Goal: Task Accomplishment & Management: Complete application form

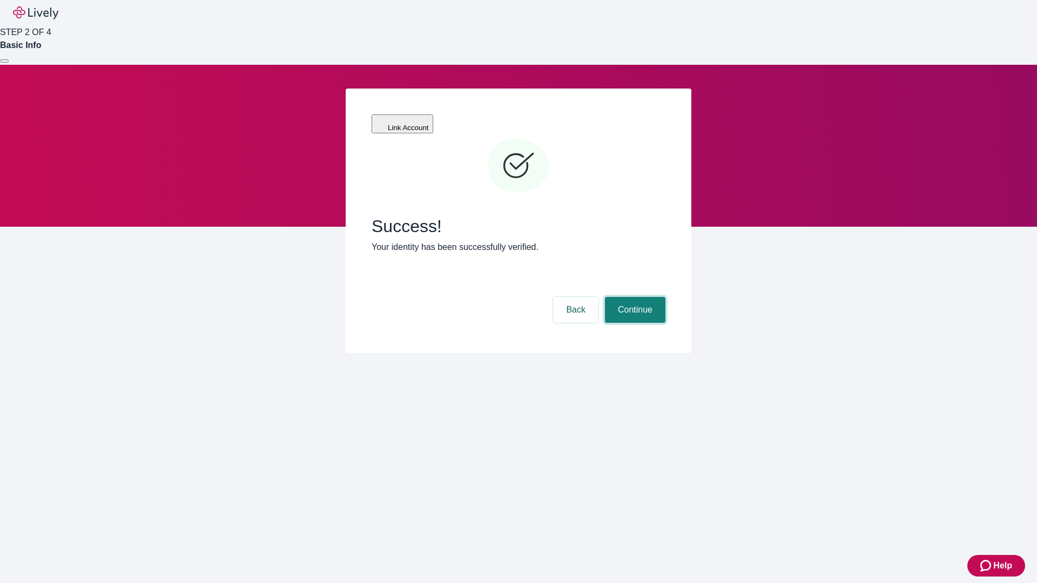
click at [634, 297] on button "Continue" at bounding box center [635, 310] width 60 height 26
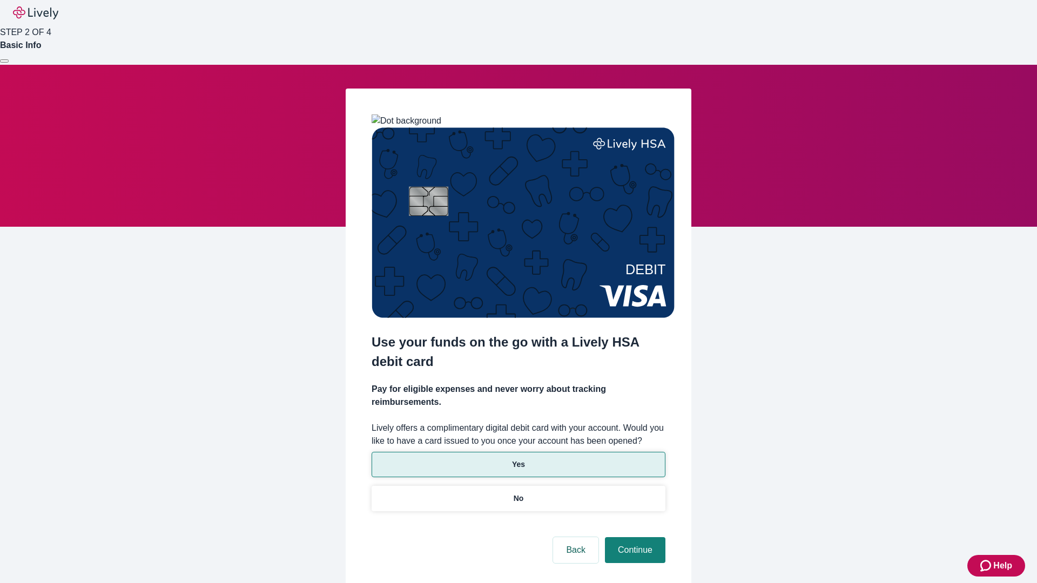
click at [518, 459] on p "Yes" at bounding box center [518, 464] width 13 height 11
click at [634, 537] on button "Continue" at bounding box center [635, 550] width 60 height 26
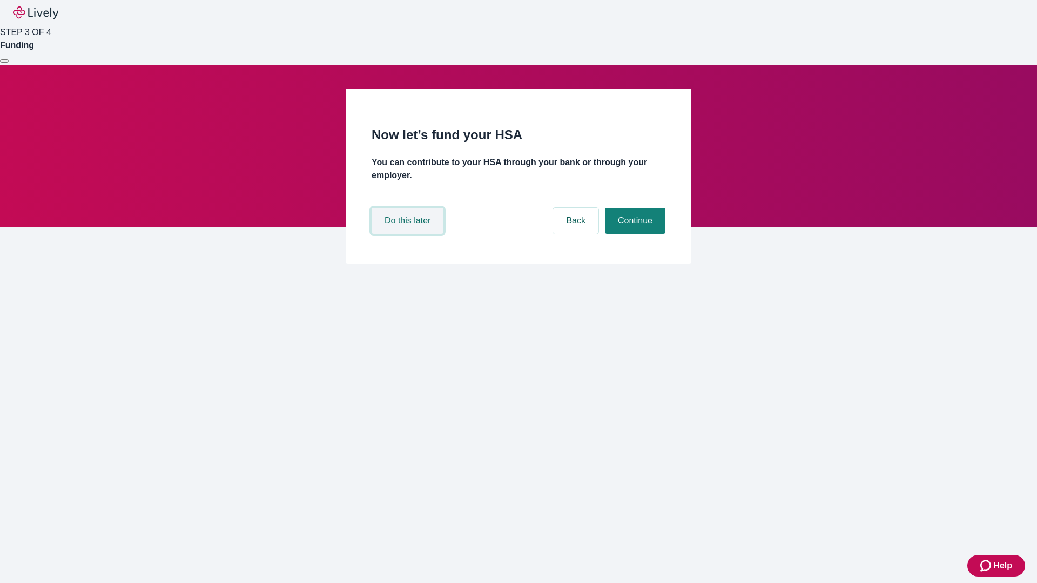
click at [409, 234] on button "Do this later" at bounding box center [408, 221] width 72 height 26
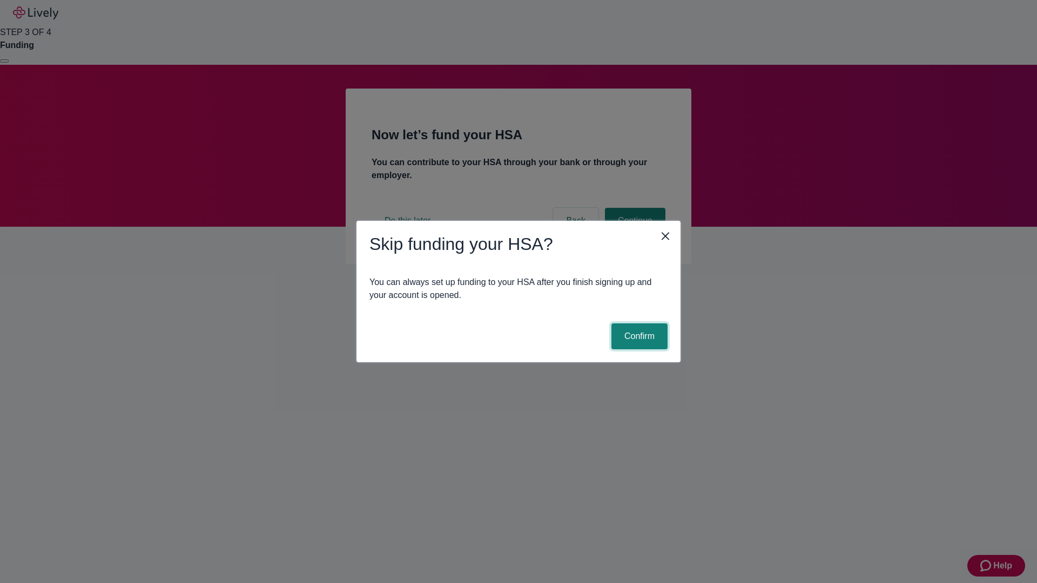
click at [638, 337] on button "Confirm" at bounding box center [639, 337] width 56 height 26
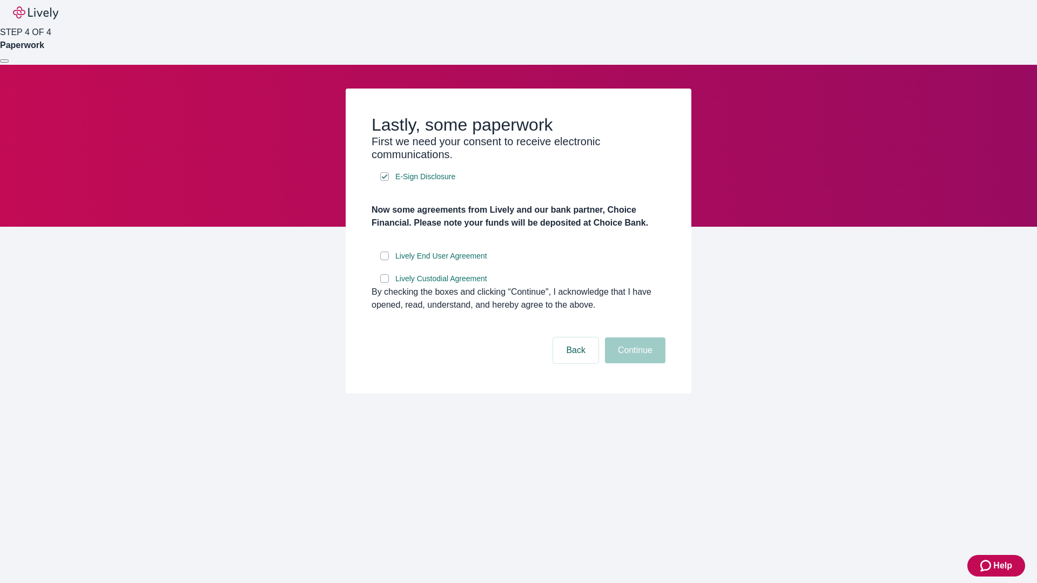
click at [385, 260] on input "Lively End User Agreement" at bounding box center [384, 256] width 9 height 9
checkbox input "true"
click at [385, 283] on input "Lively Custodial Agreement" at bounding box center [384, 278] width 9 height 9
checkbox input "true"
click at [634, 364] on button "Continue" at bounding box center [635, 351] width 60 height 26
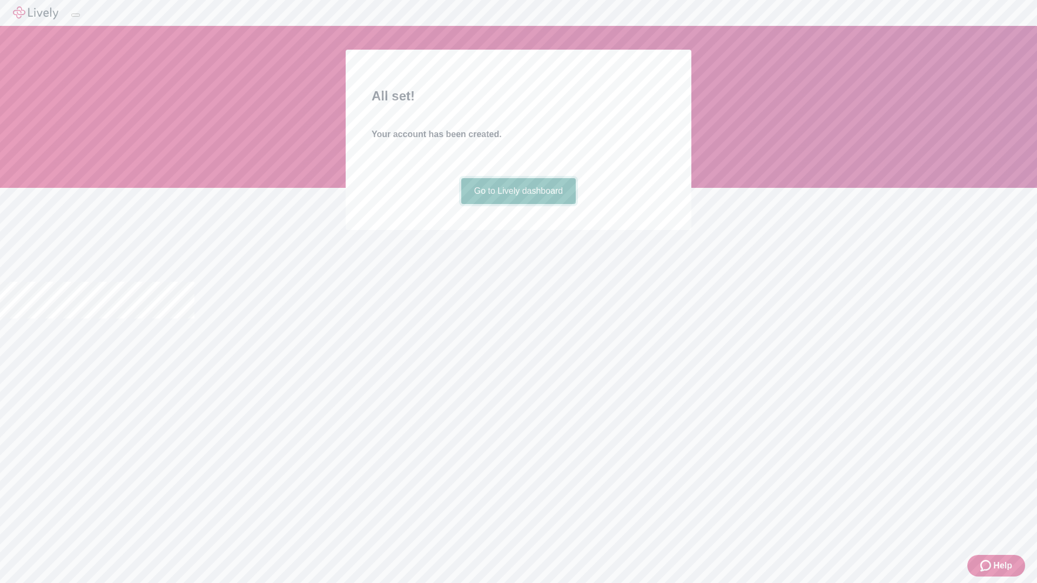
click at [518, 204] on link "Go to Lively dashboard" at bounding box center [518, 191] width 115 height 26
